Goal: Information Seeking & Learning: Learn about a topic

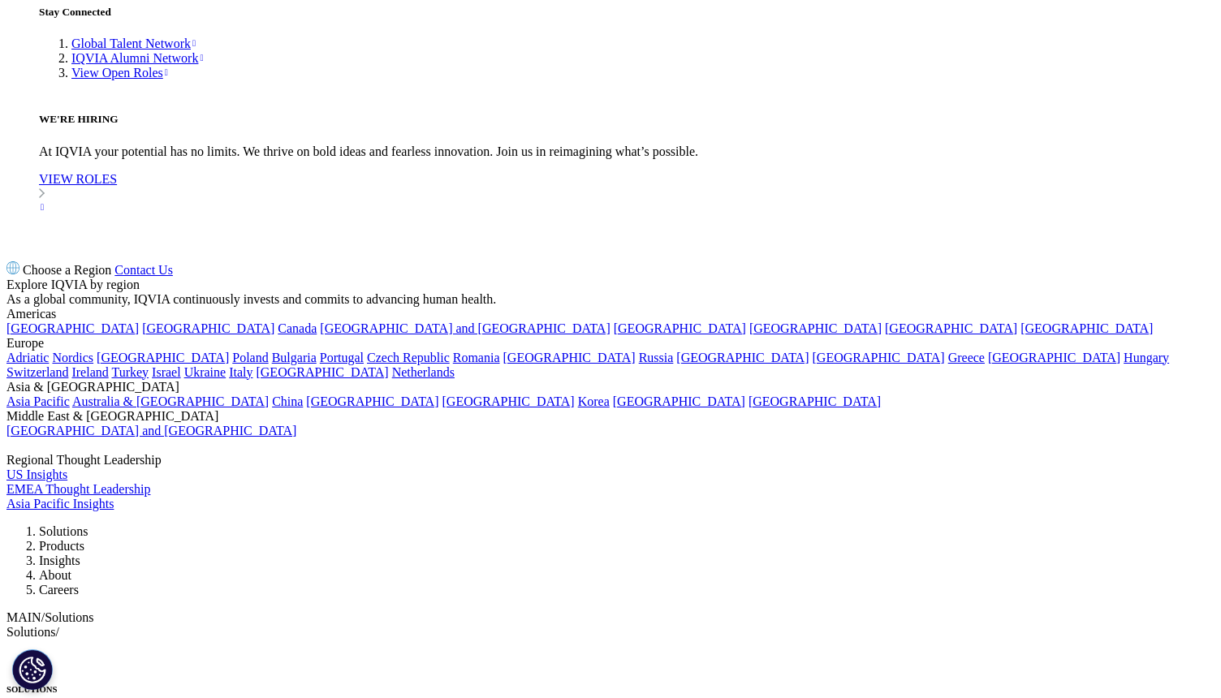
scroll to position [5452, 0]
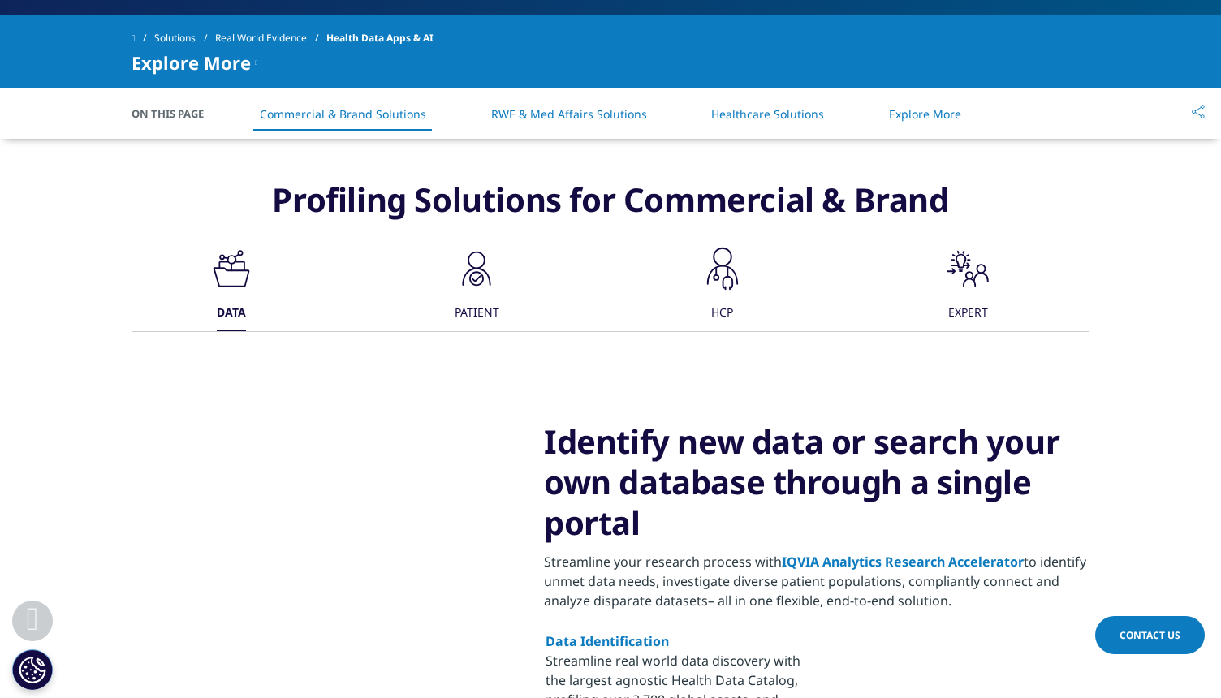
scroll to position [632, 0]
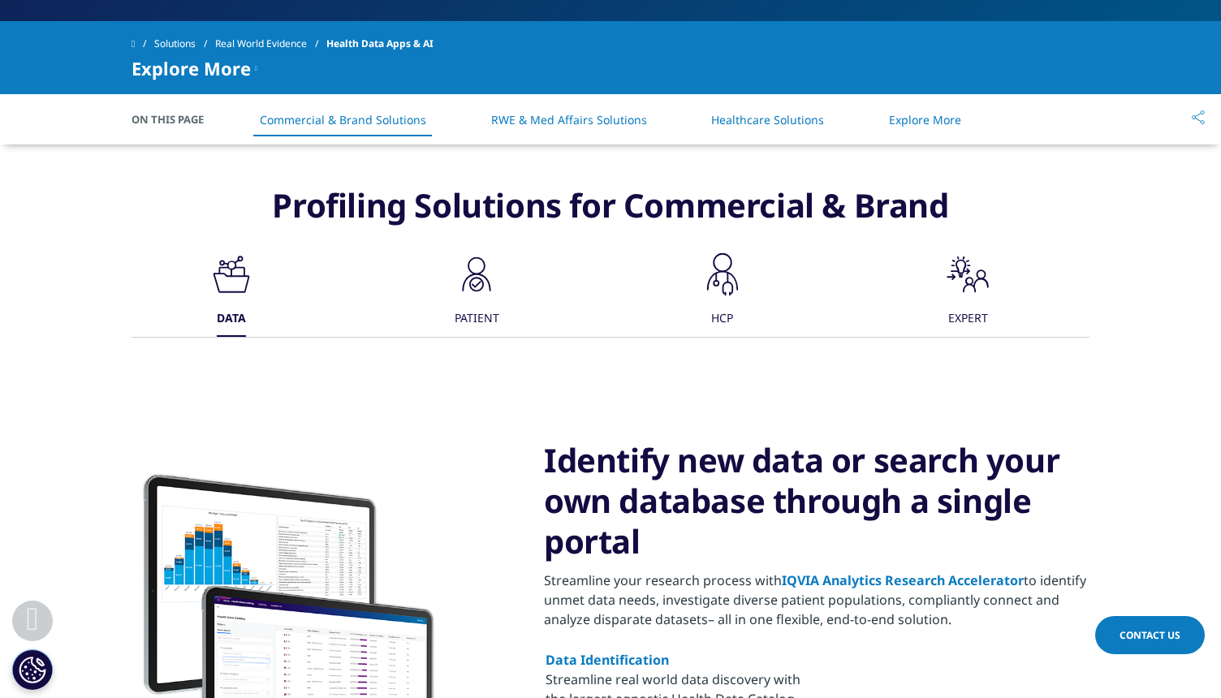
click at [474, 270] on icon ".cls-1{fill:#1a2525;stroke-width:0px;}" at bounding box center [476, 274] width 49 height 49
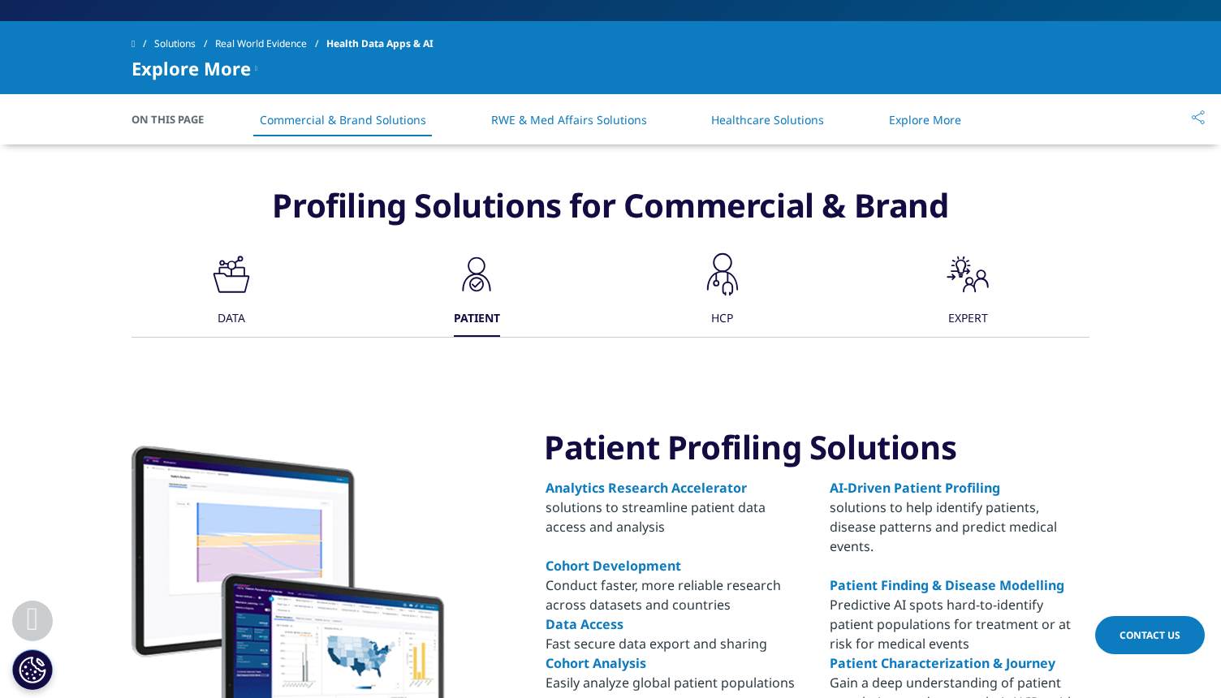
click at [701, 304] on div ".cls-1{fill:#231f20;} HCP" at bounding box center [722, 293] width 49 height 87
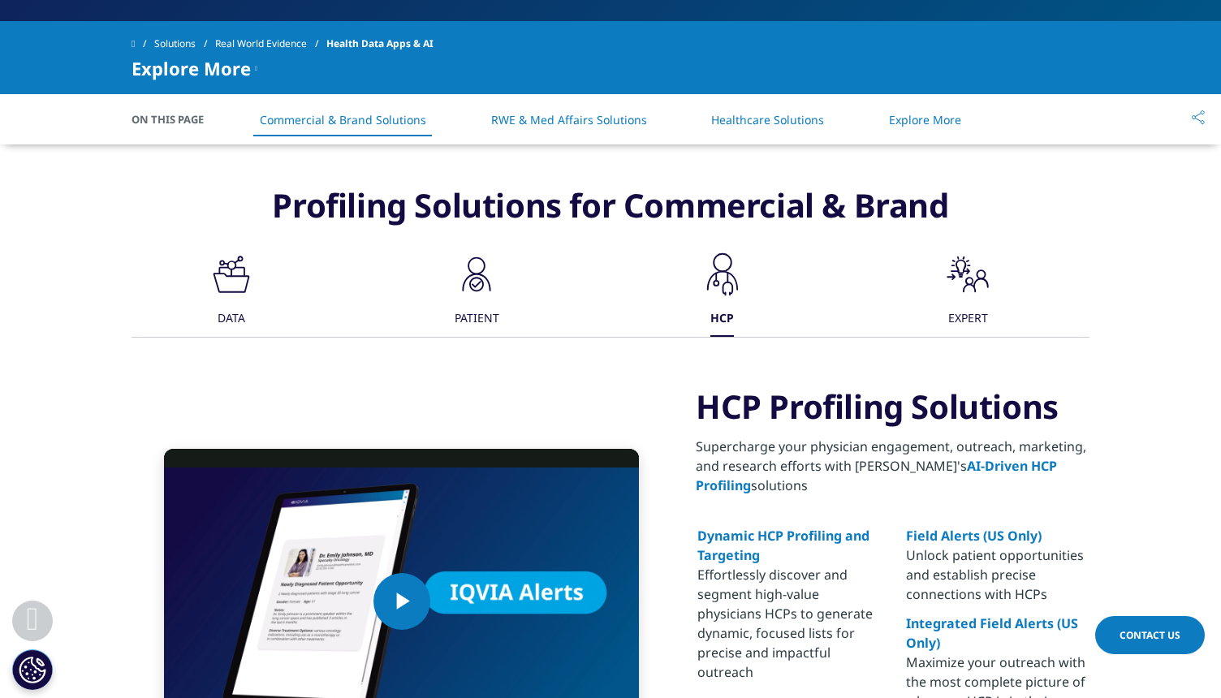
click at [966, 293] on icon ".st0{fill:#000;}" at bounding box center [967, 274] width 49 height 49
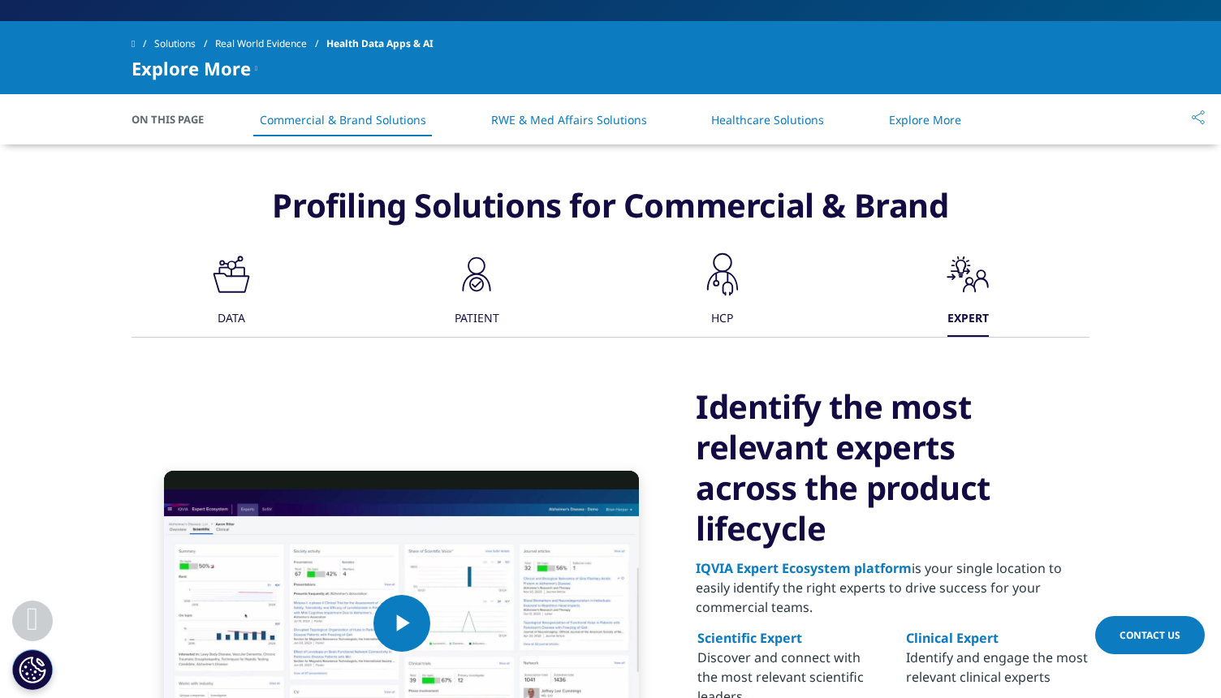
click at [250, 294] on icon ".cls-1{fill:#231f20;}" at bounding box center [231, 274] width 49 height 49
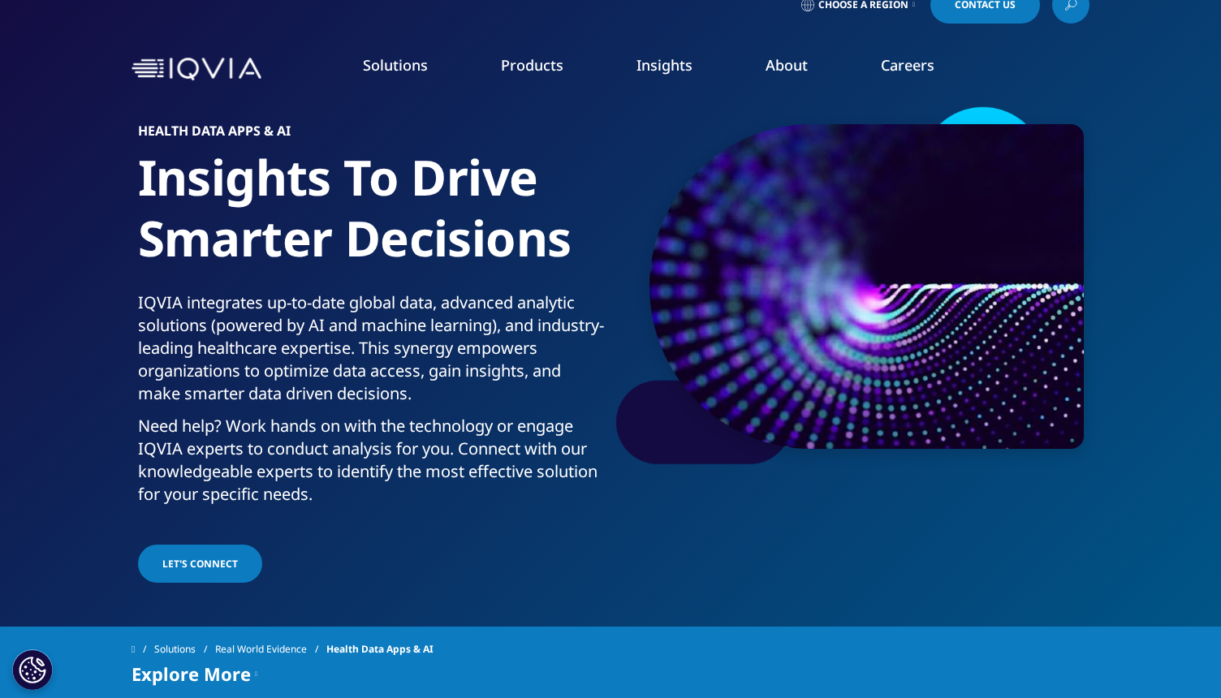
scroll to position [0, 0]
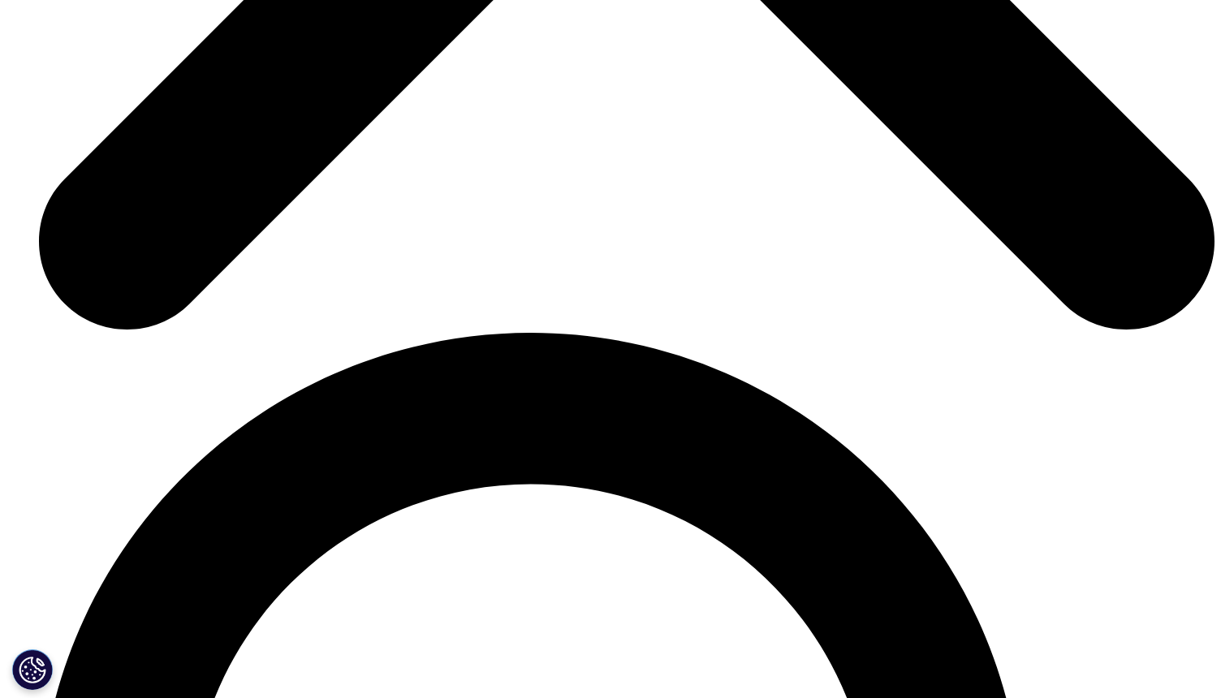
scroll to position [6191, 0]
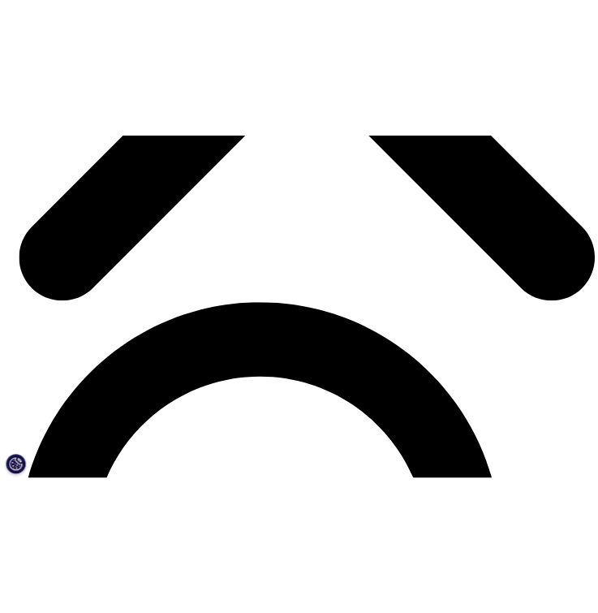
scroll to position [6182, 0]
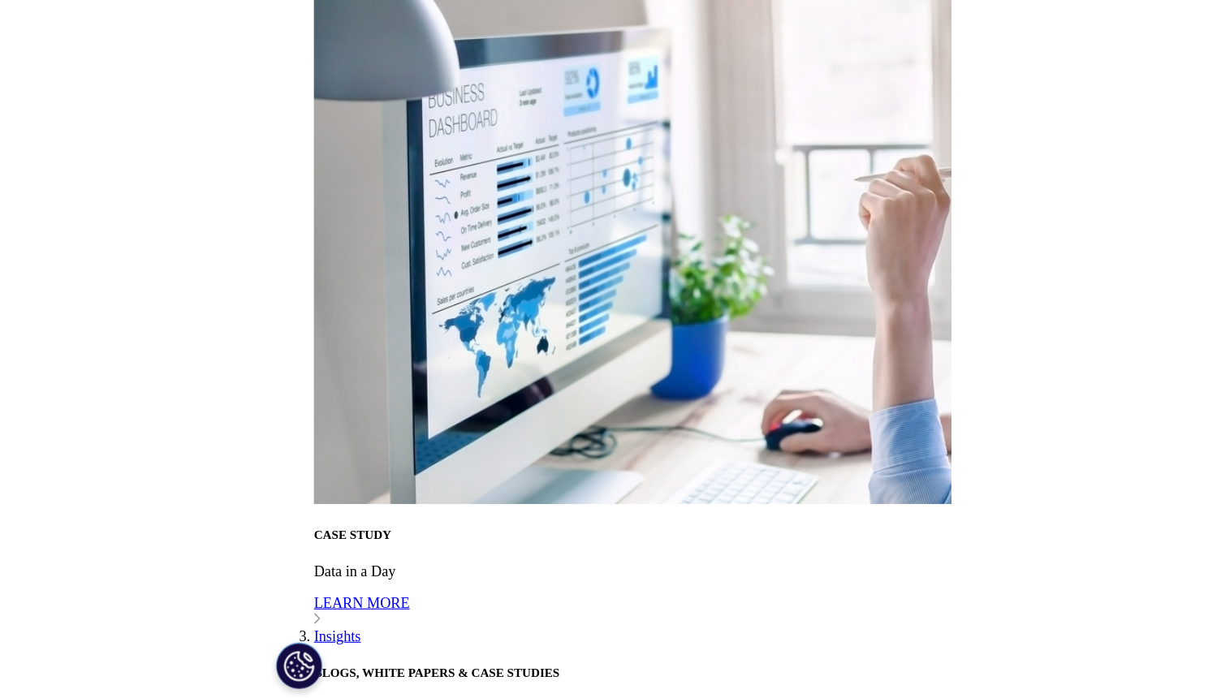
scroll to position [5923, 0]
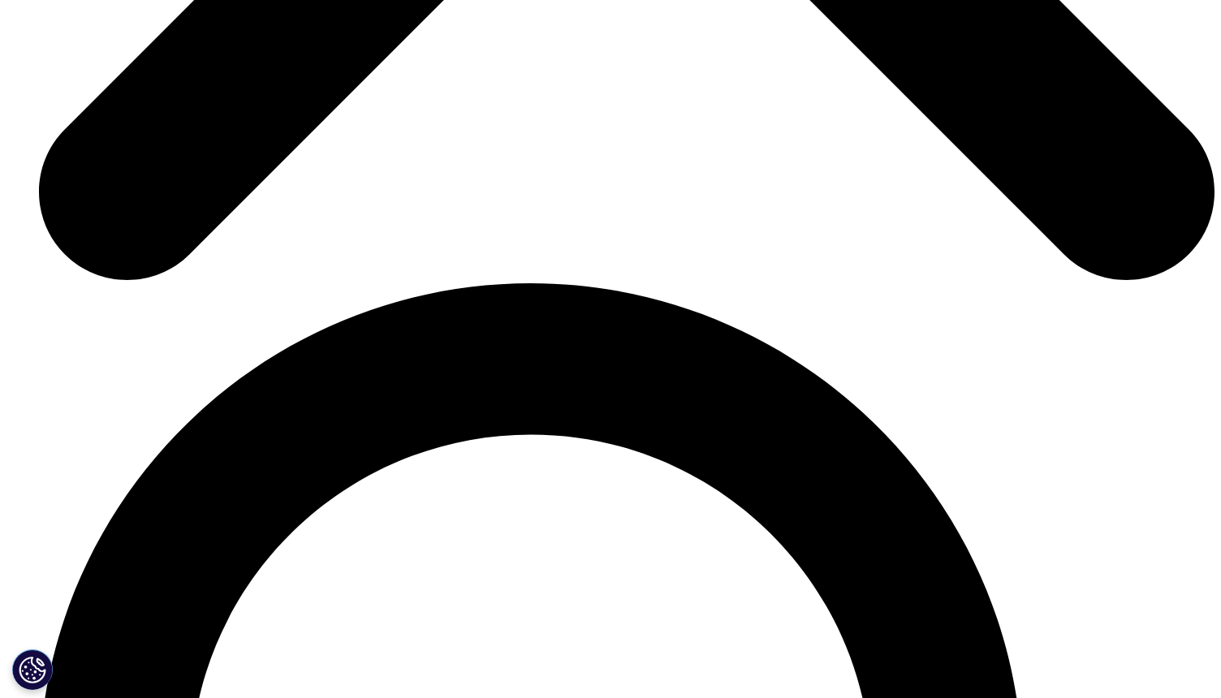
scroll to position [6229, 0]
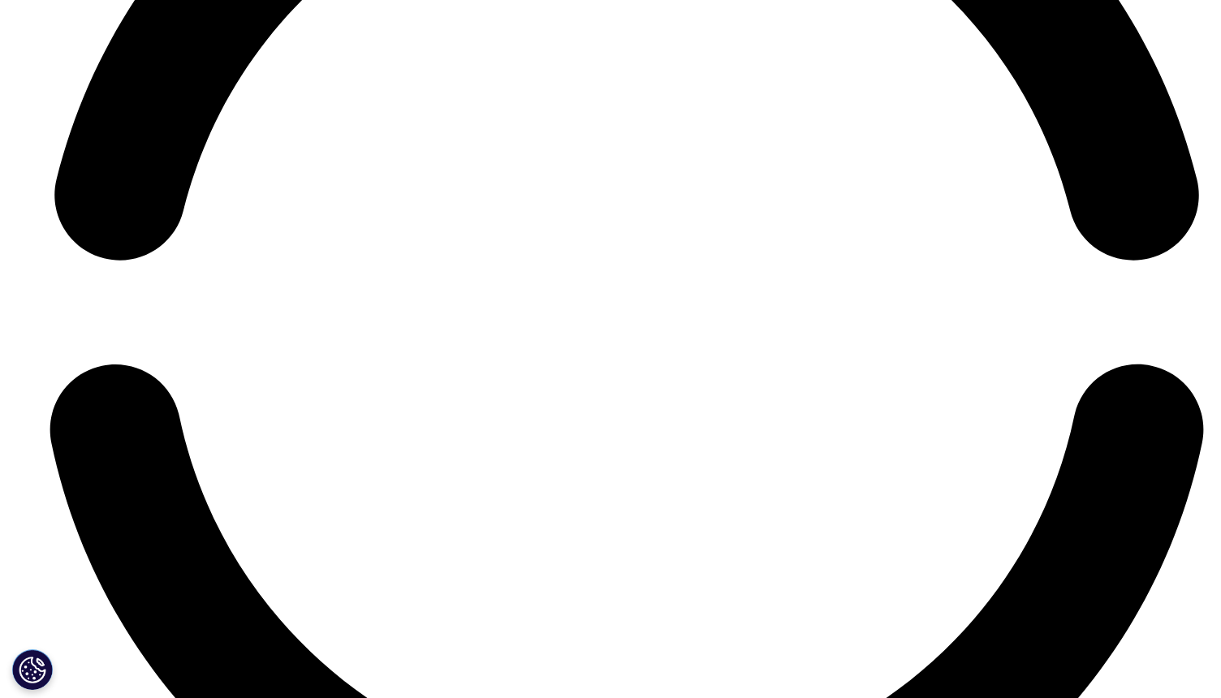
scroll to position [7964, 0]
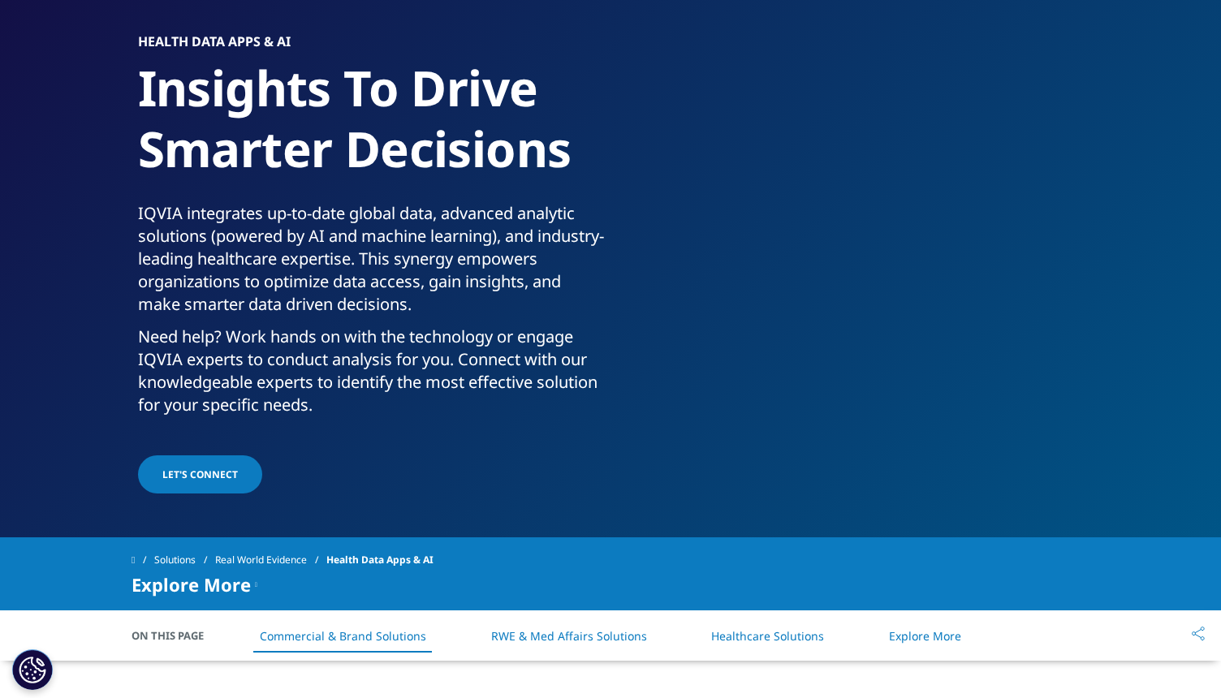
scroll to position [95, 0]
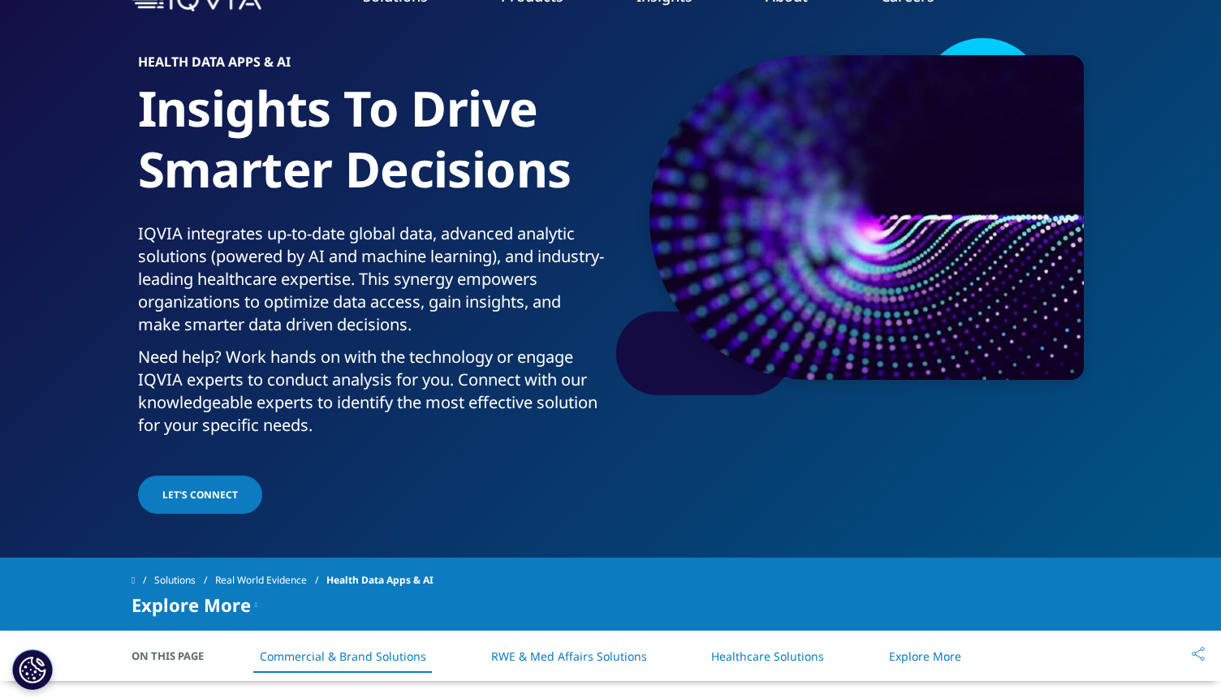
drag, startPoint x: 526, startPoint y: 343, endPoint x: 128, endPoint y: 235, distance: 412.4
click at [128, 234] on section "Health Data APPS & AI Insights To Drive Smarter Decisions IQVIA integrates up-t…" at bounding box center [610, 231] width 1221 height 653
copy p "IQVIA integrates up-to-date global data, advanced analytic solutions (powered b…"
click at [528, 249] on p "IQVIA integrates up-to-date global data, advanced analytic solutions (powered b…" at bounding box center [371, 283] width 467 height 123
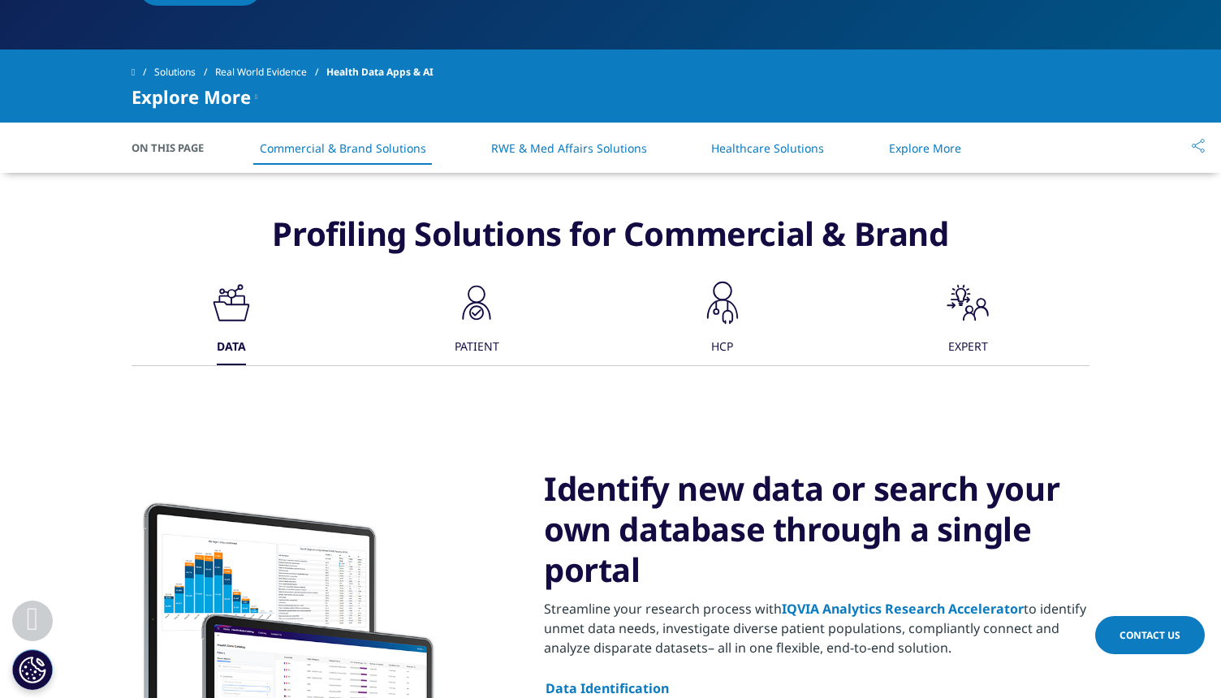
scroll to position [600, 0]
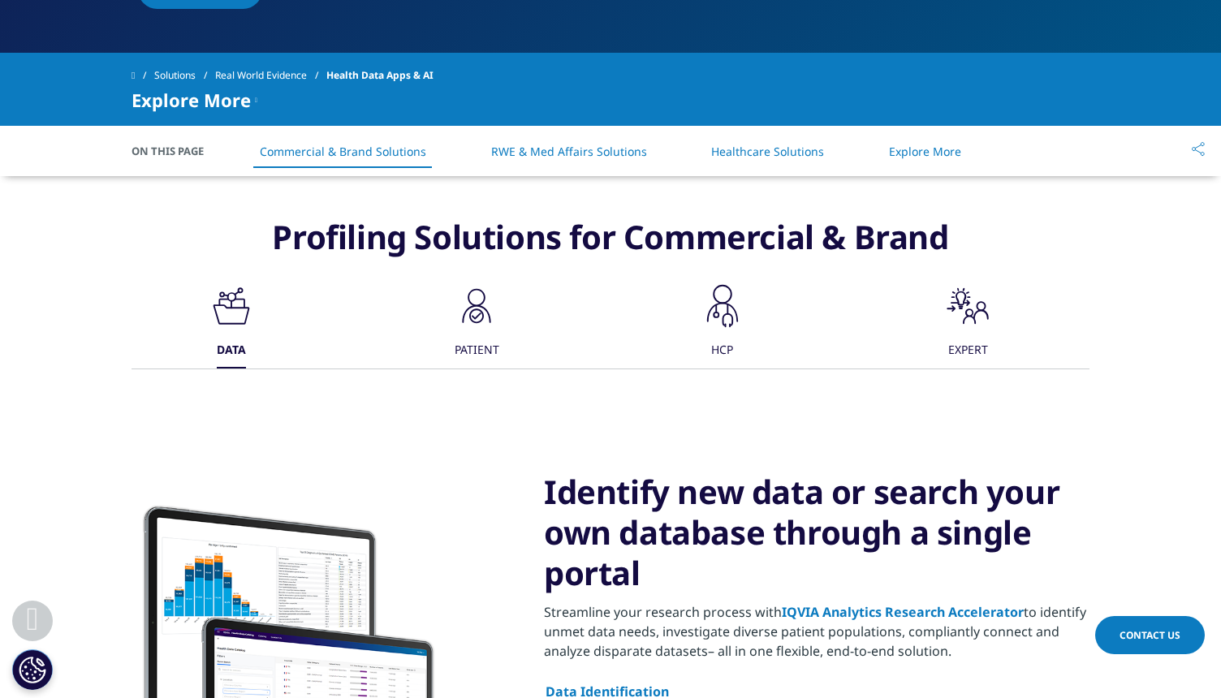
click at [474, 328] on icon ".cls-1{fill:#1a2525;stroke-width:0px;}" at bounding box center [476, 306] width 49 height 49
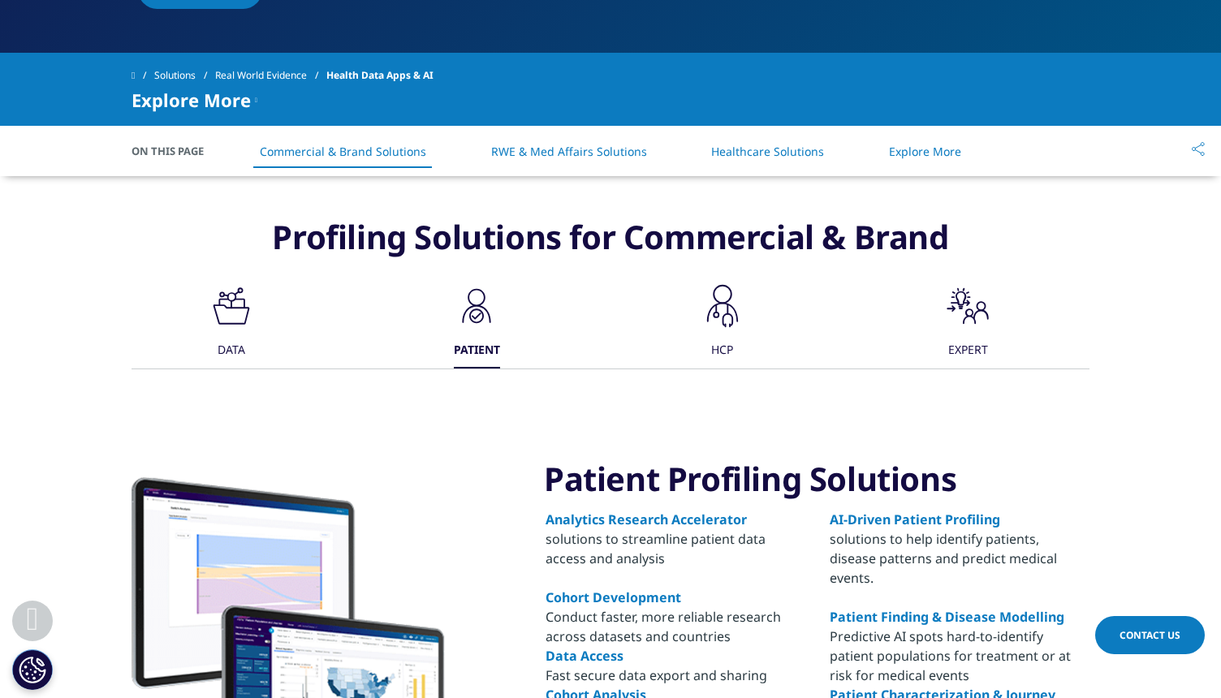
click at [717, 335] on div "HCP" at bounding box center [722, 351] width 22 height 35
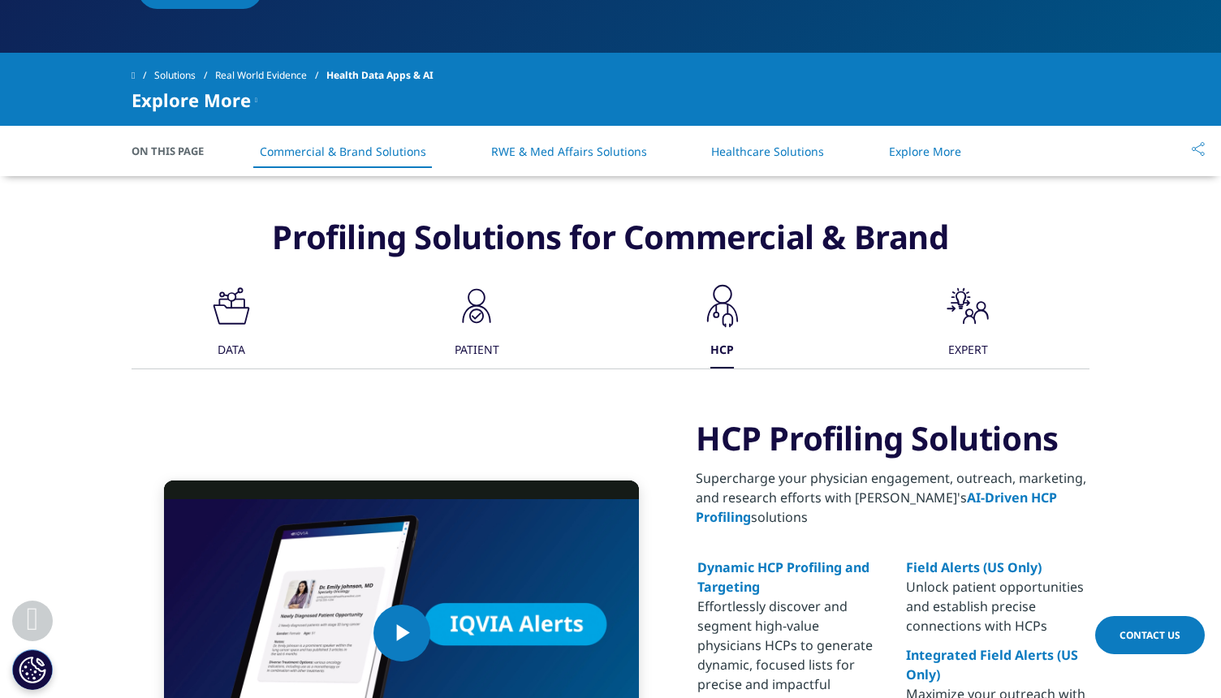
click at [945, 322] on icon ".st0{fill:#000;}" at bounding box center [967, 306] width 49 height 49
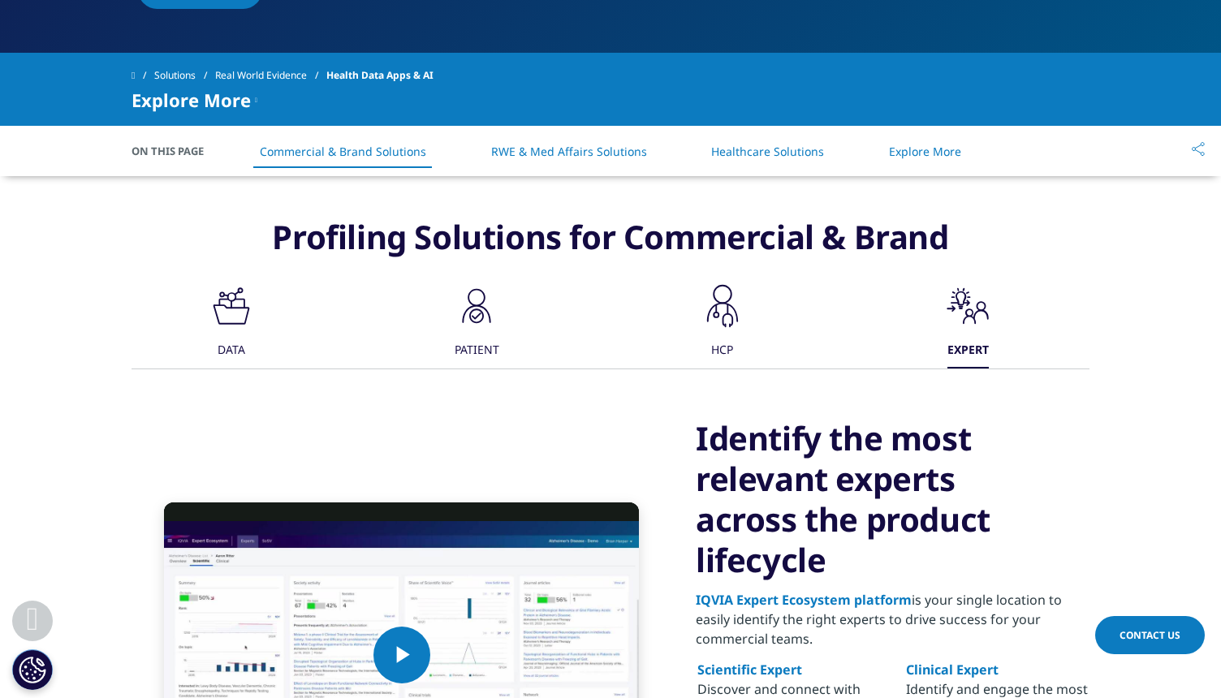
click at [243, 304] on icon ".cls-1{fill:#231f20;}" at bounding box center [231, 306] width 49 height 49
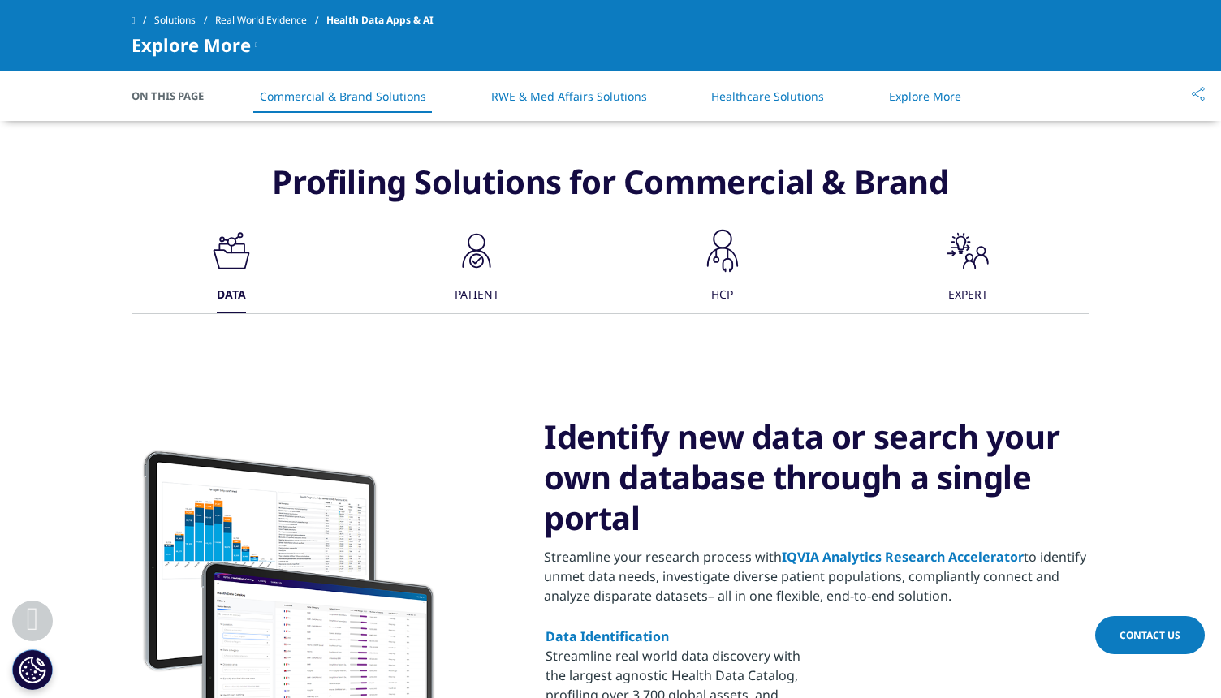
scroll to position [627, 0]
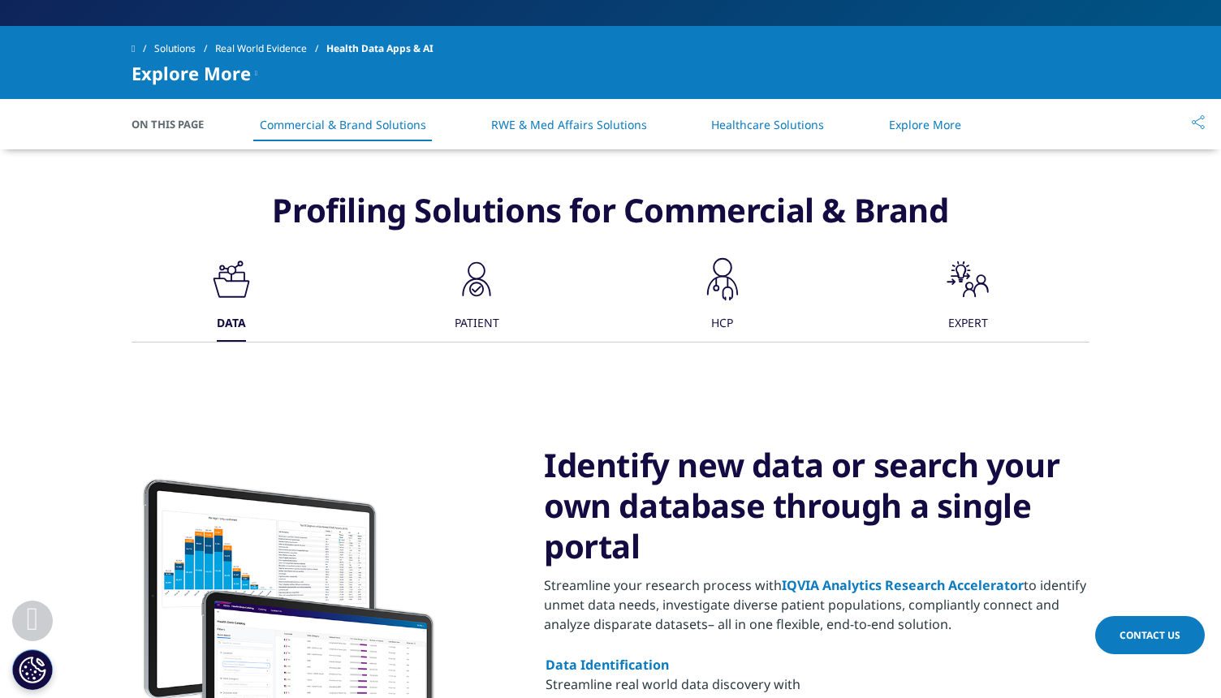
click at [481, 298] on icon ".cls-1{fill:#1a2525;stroke-width:0px;}" at bounding box center [476, 279] width 49 height 49
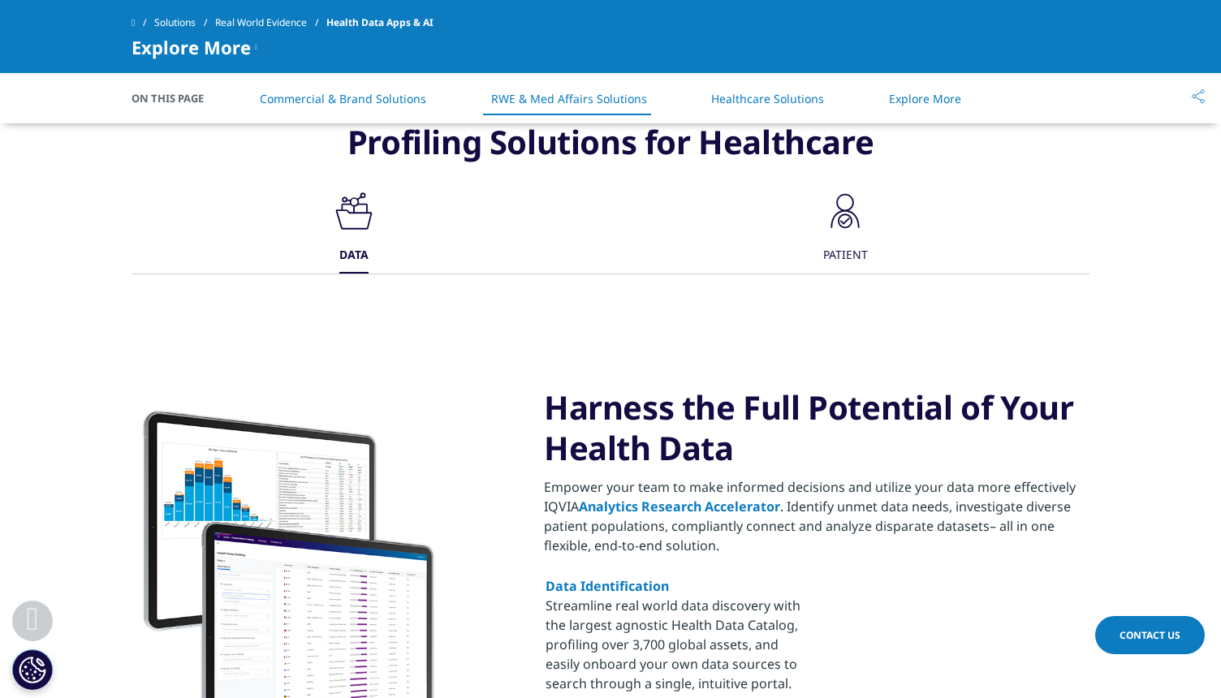
scroll to position [2108, 0]
click at [850, 238] on div "PATIENT" at bounding box center [845, 255] width 45 height 35
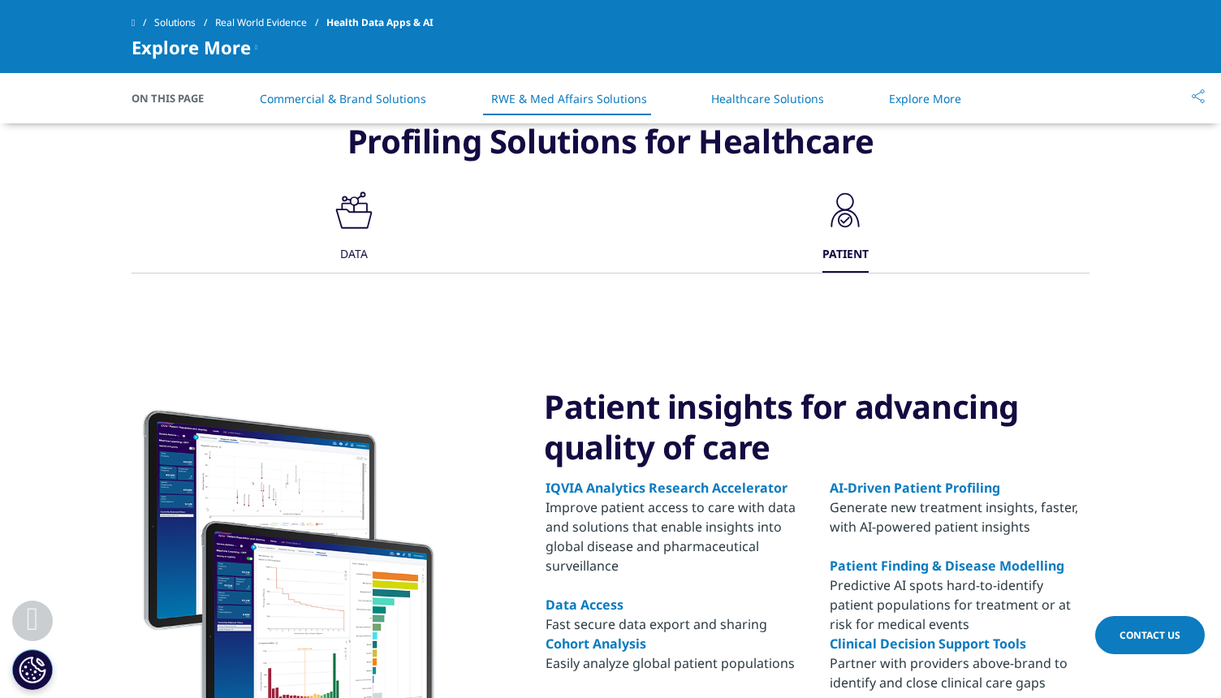
click at [342, 202] on icon at bounding box center [346, 205] width 11 height 7
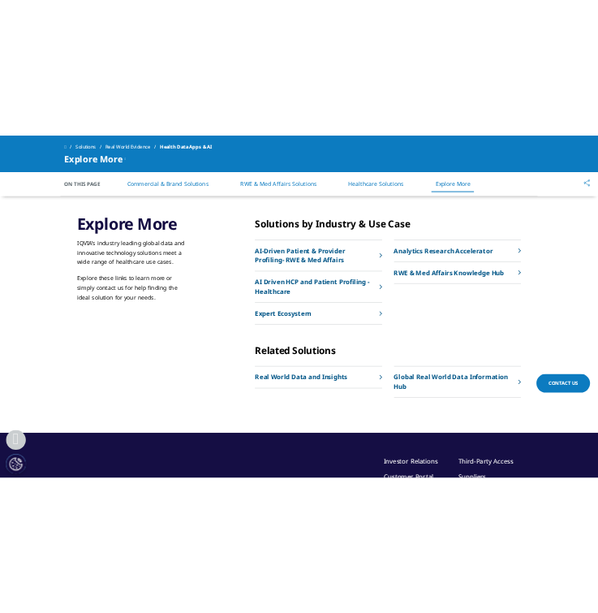
scroll to position [3039, 0]
